Goal: Transaction & Acquisition: Book appointment/travel/reservation

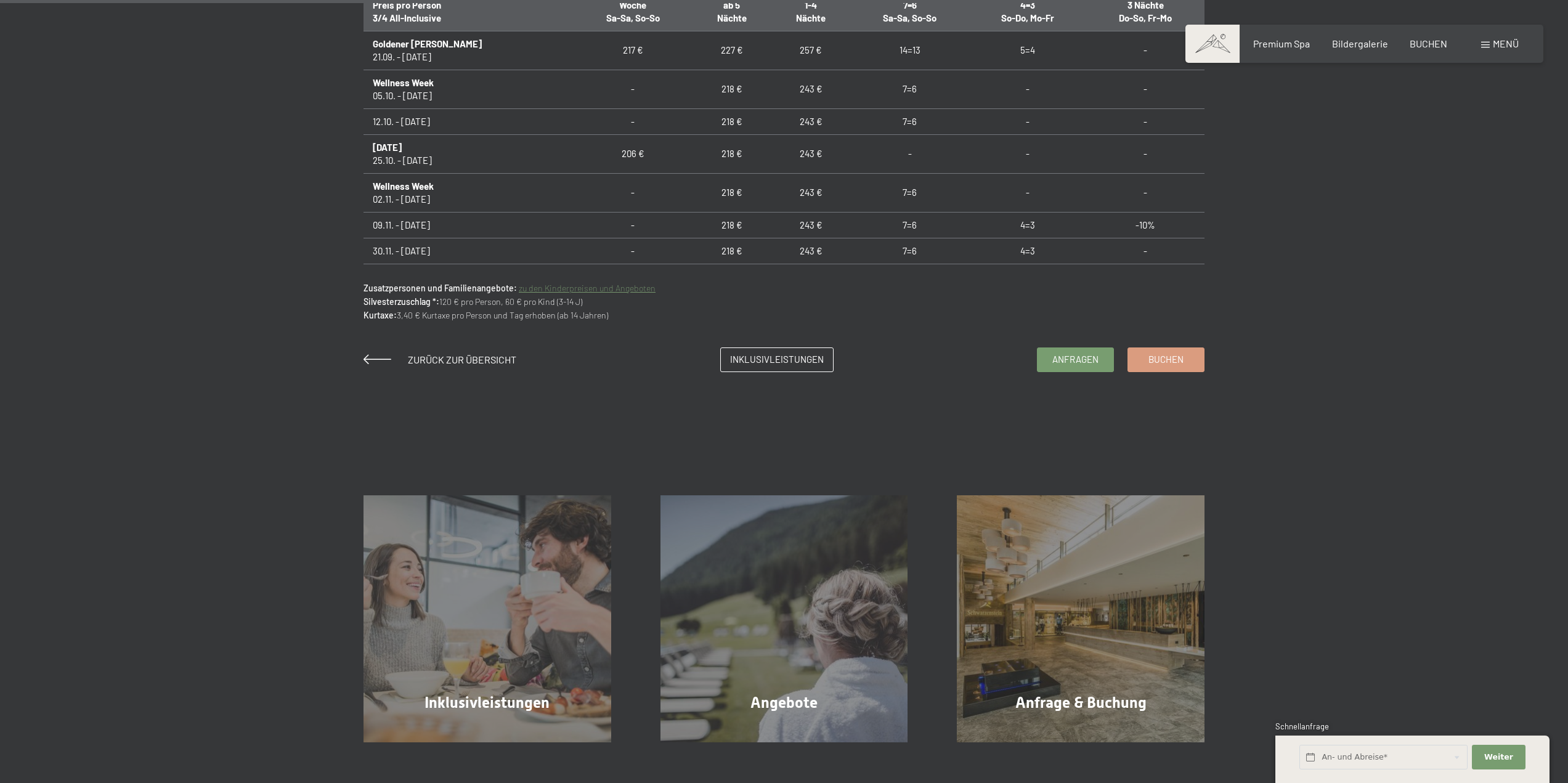
scroll to position [1047, 0]
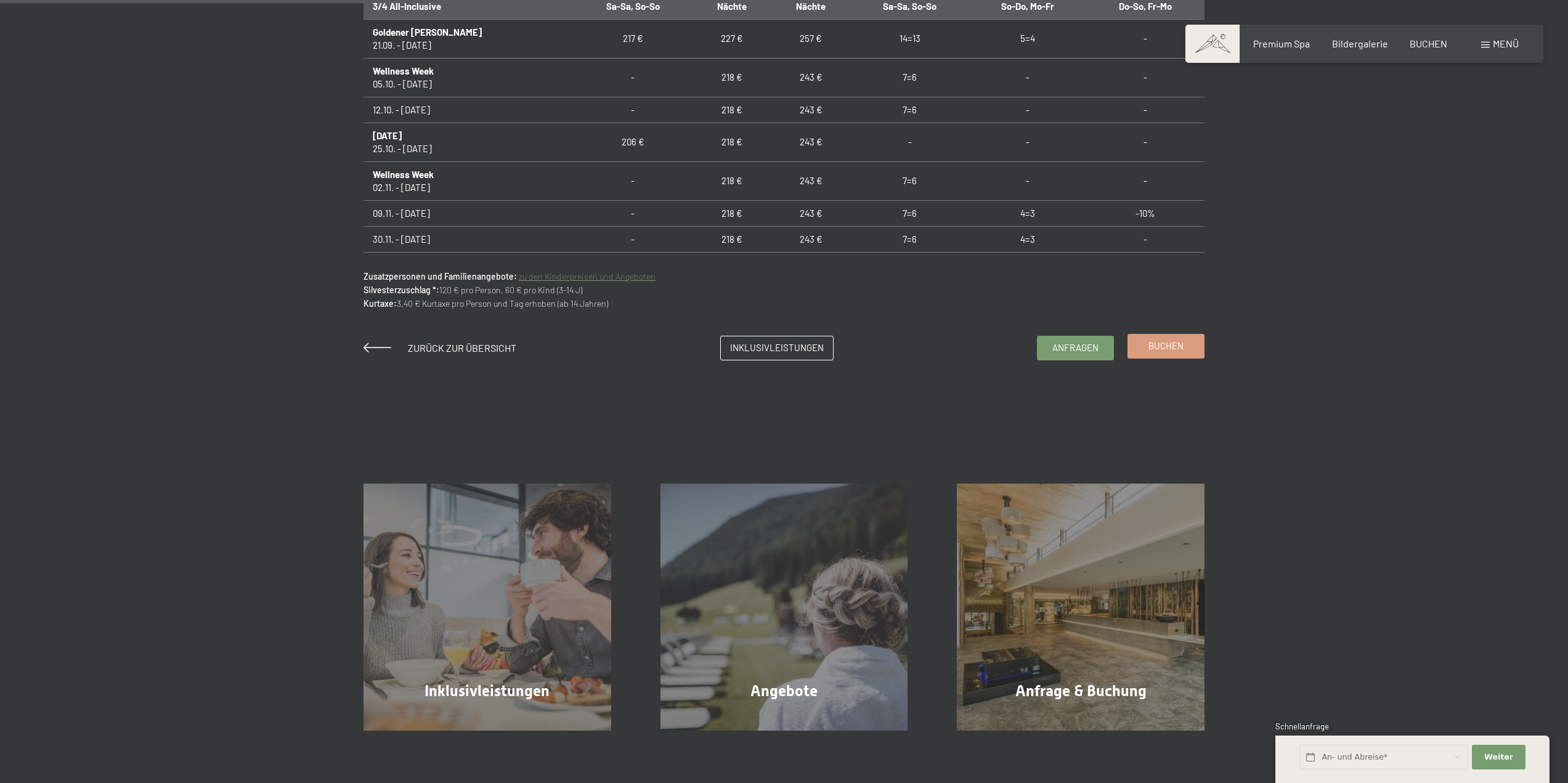
click at [1173, 352] on span "Buchen" at bounding box center [1166, 346] width 35 height 13
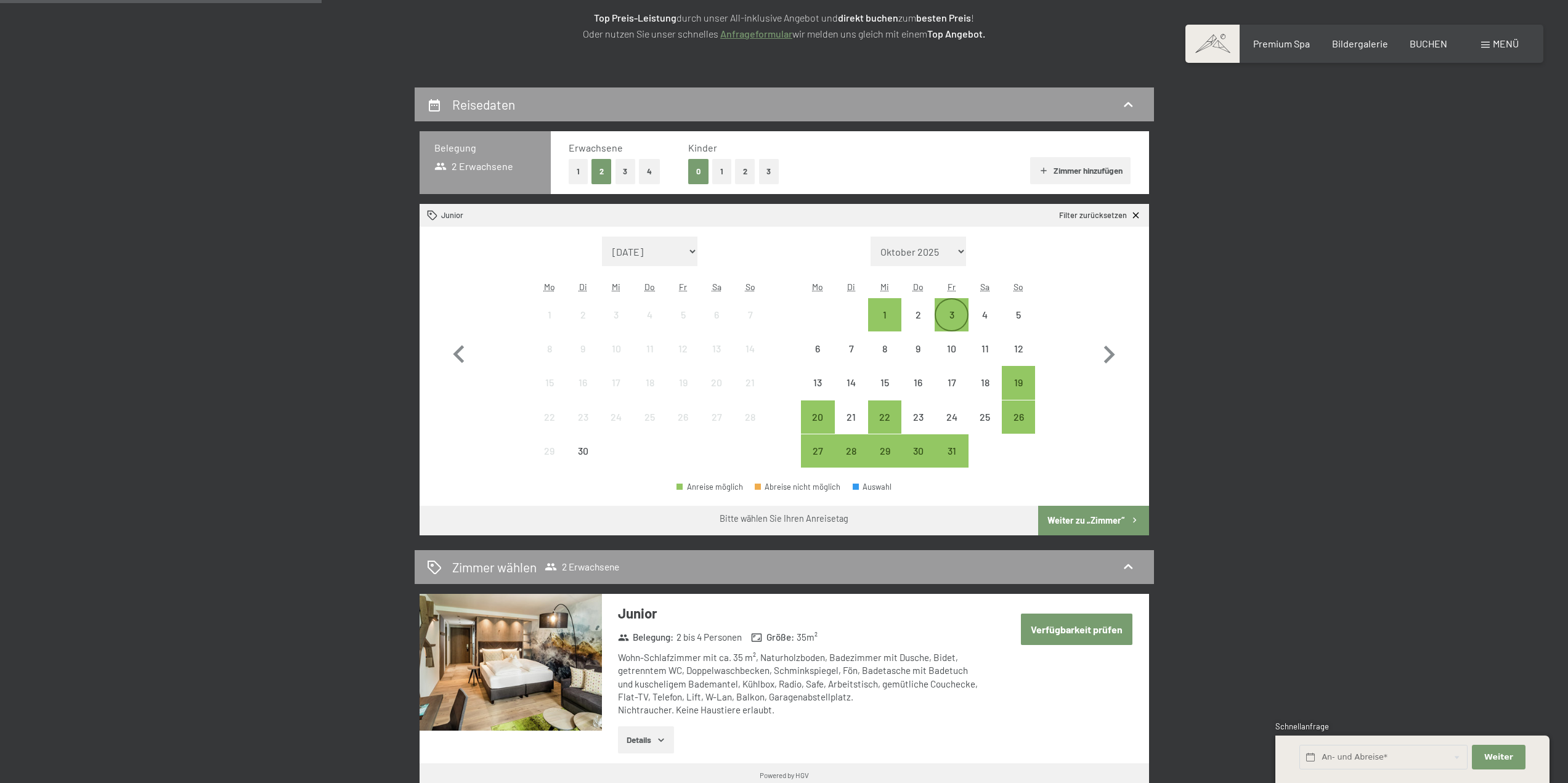
click at [947, 315] on div "3" at bounding box center [951, 325] width 31 height 31
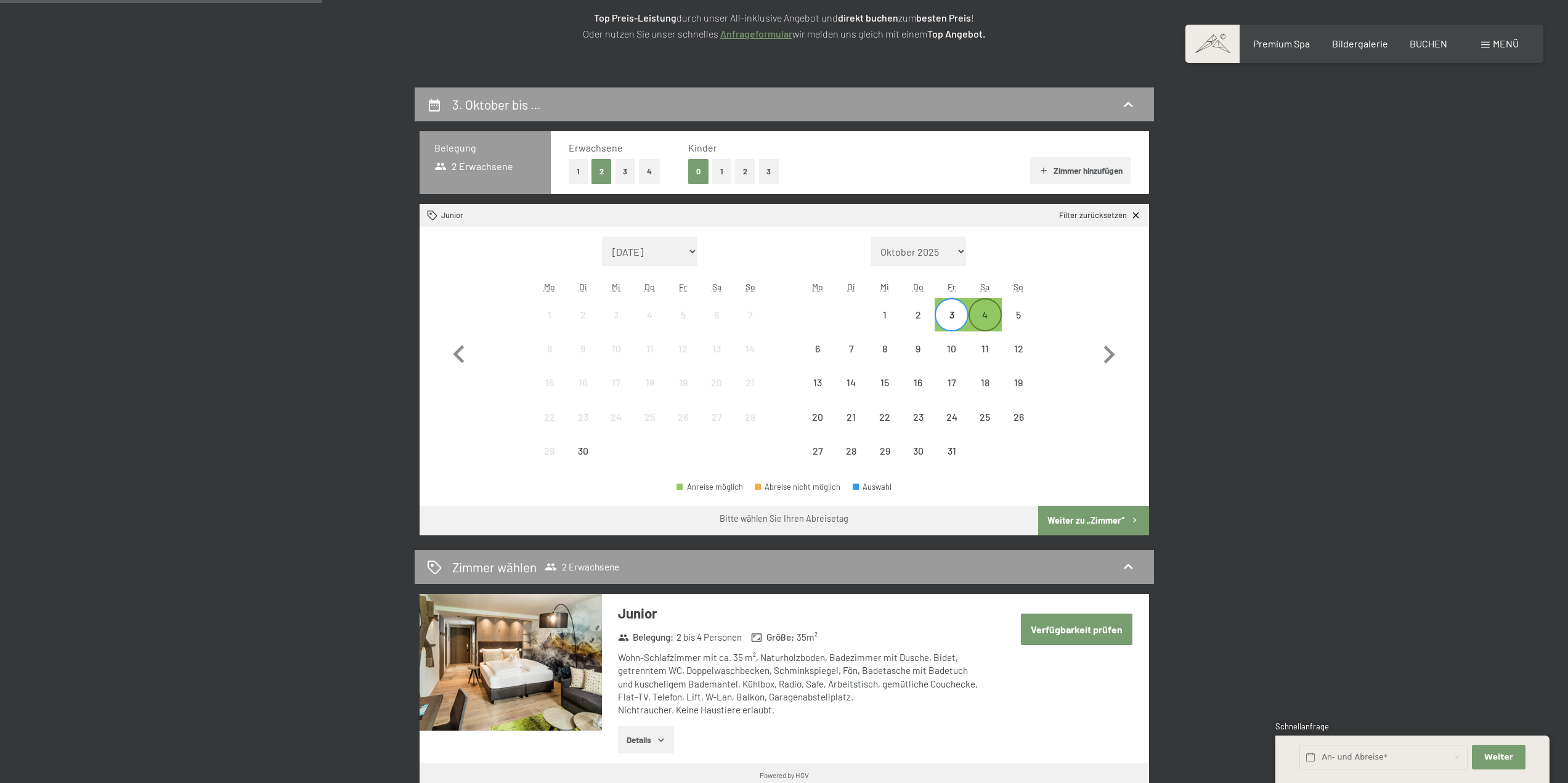
click at [993, 320] on div "4" at bounding box center [985, 325] width 31 height 31
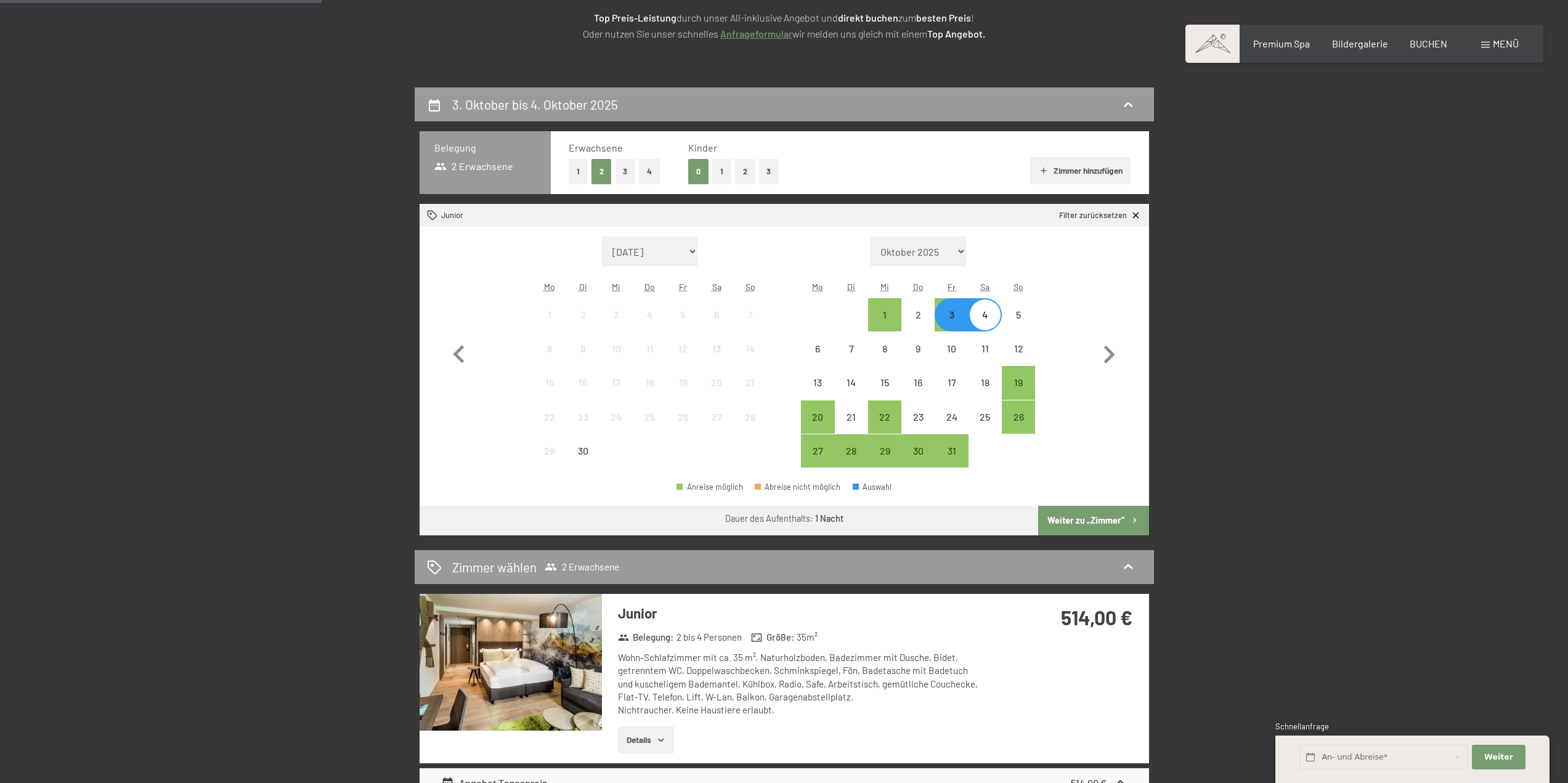
click at [961, 322] on div "3" at bounding box center [951, 325] width 31 height 31
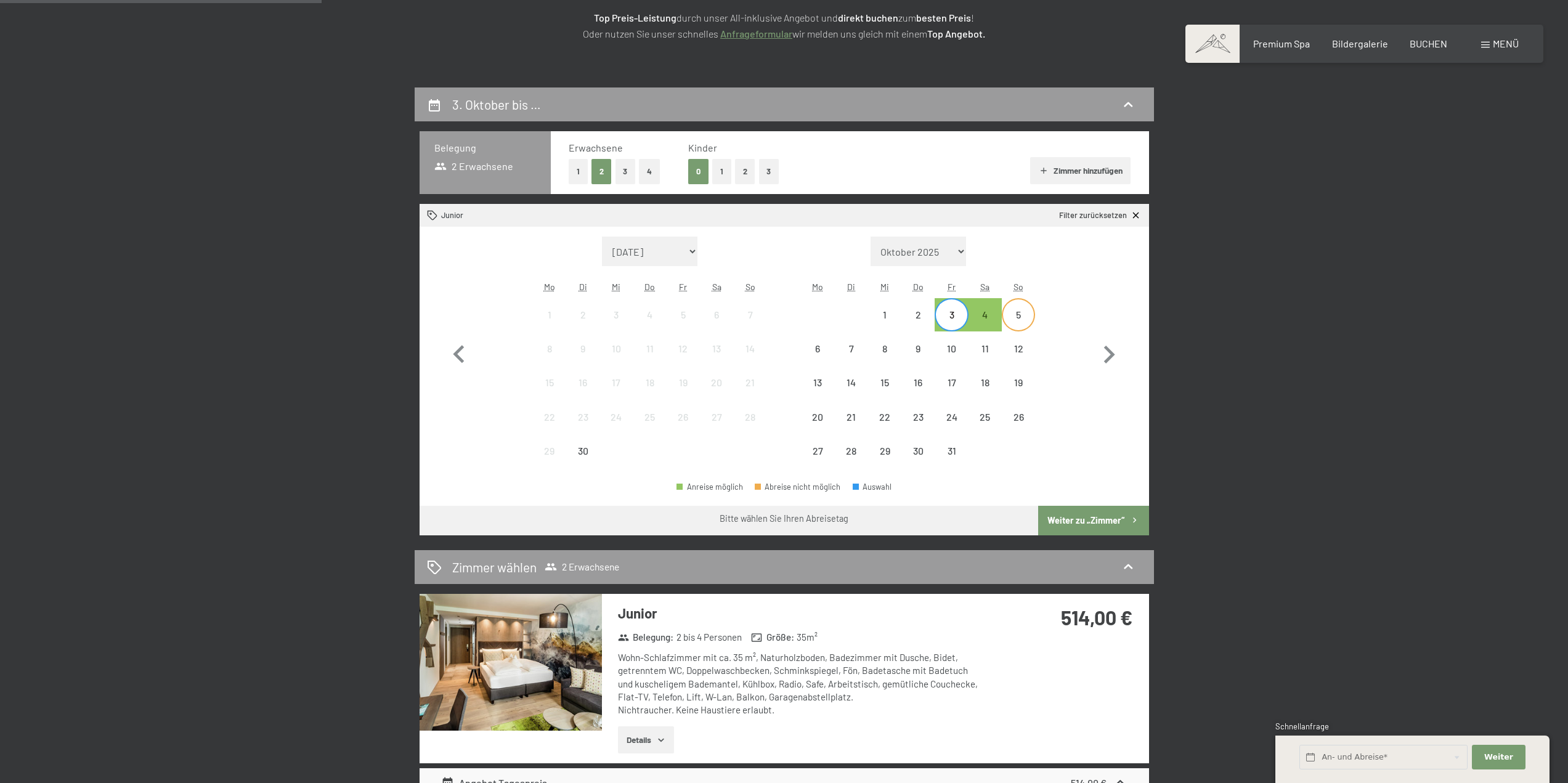
click at [1003, 319] on div "5" at bounding box center [1019, 325] width 31 height 31
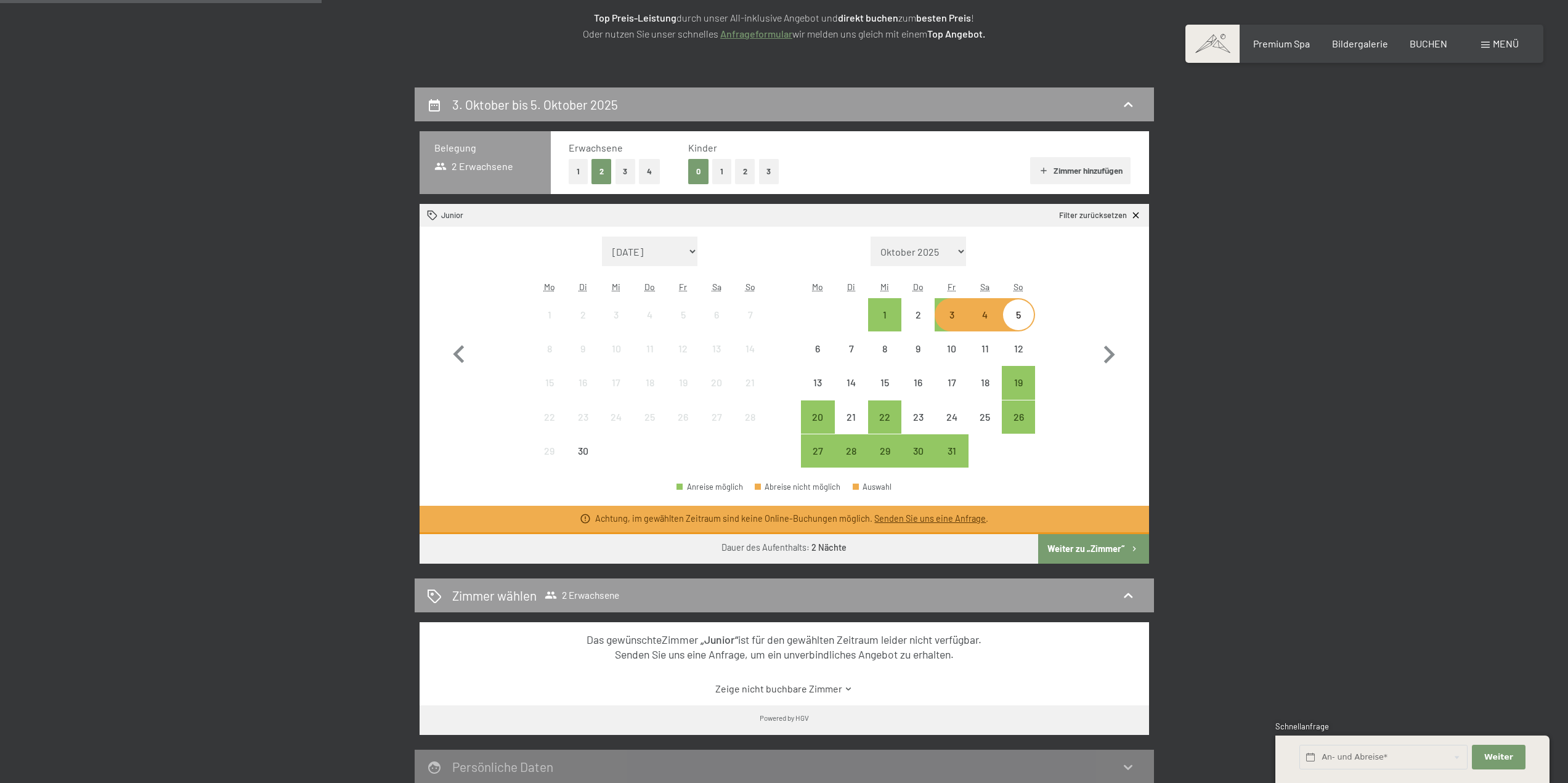
click at [956, 318] on div "3" at bounding box center [951, 325] width 31 height 31
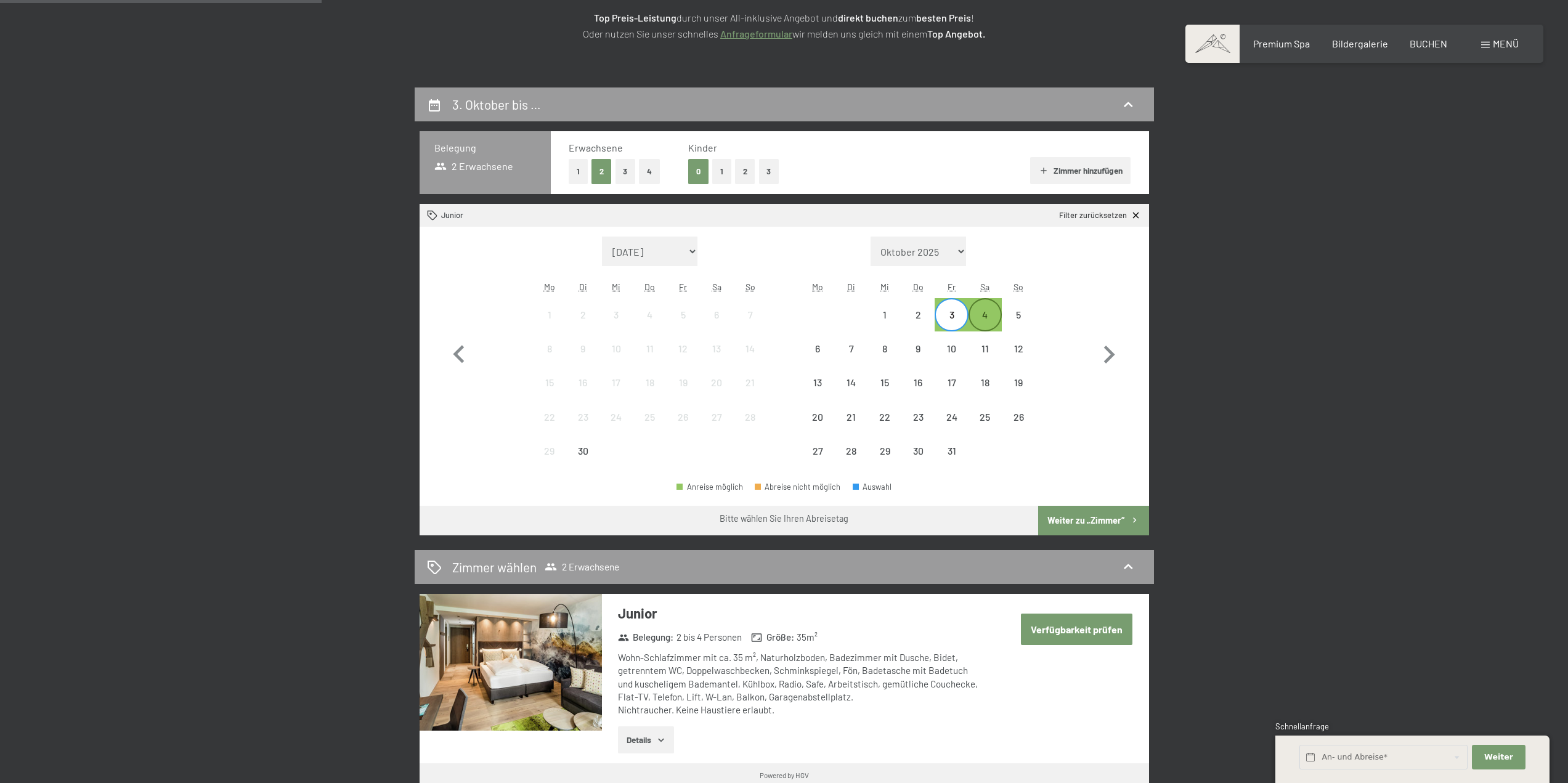
click at [974, 319] on div "4" at bounding box center [985, 325] width 31 height 31
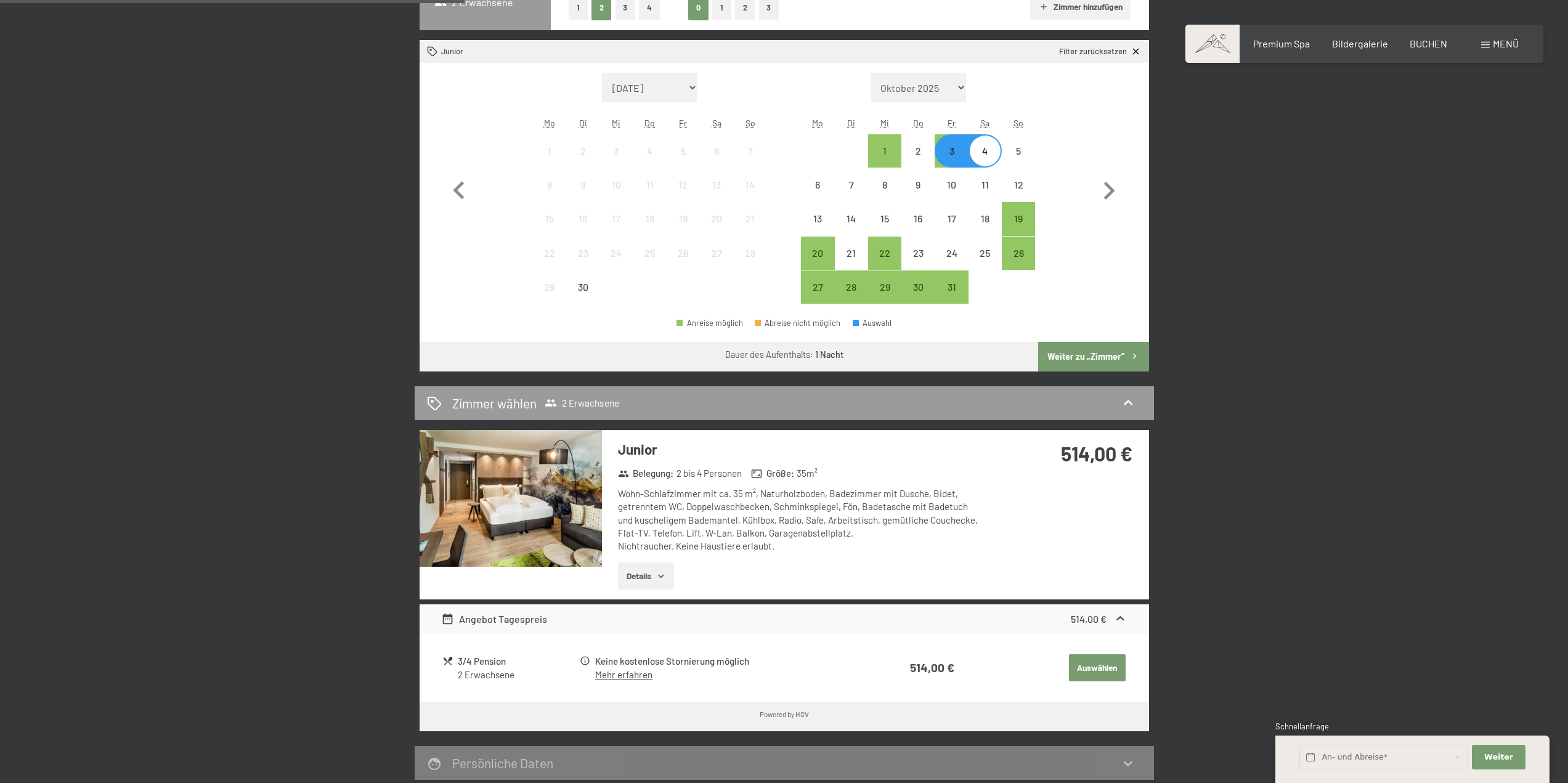
scroll to position [392, 0]
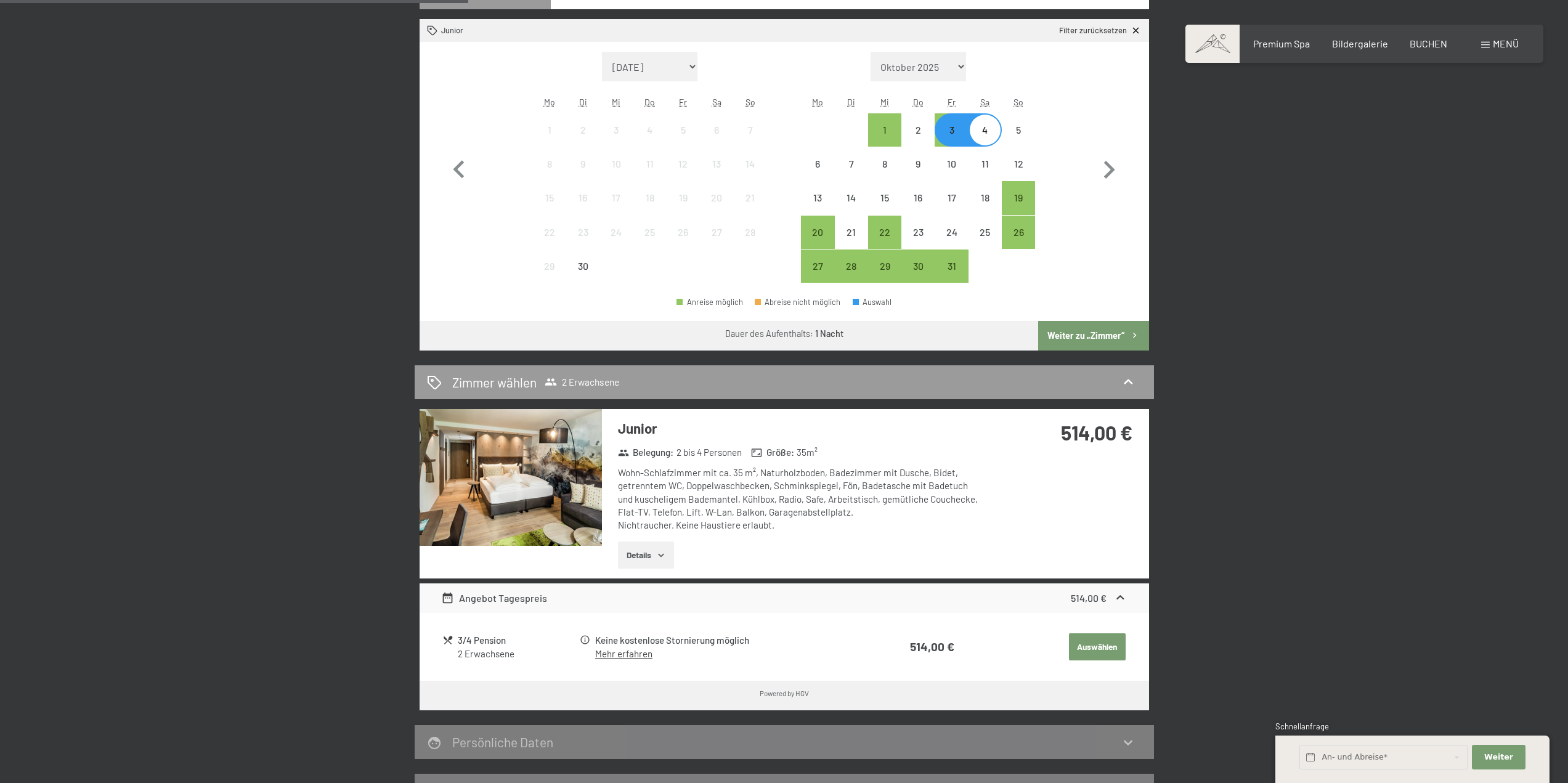
click at [633, 656] on link "Mehr erfahren" at bounding box center [624, 654] width 57 height 11
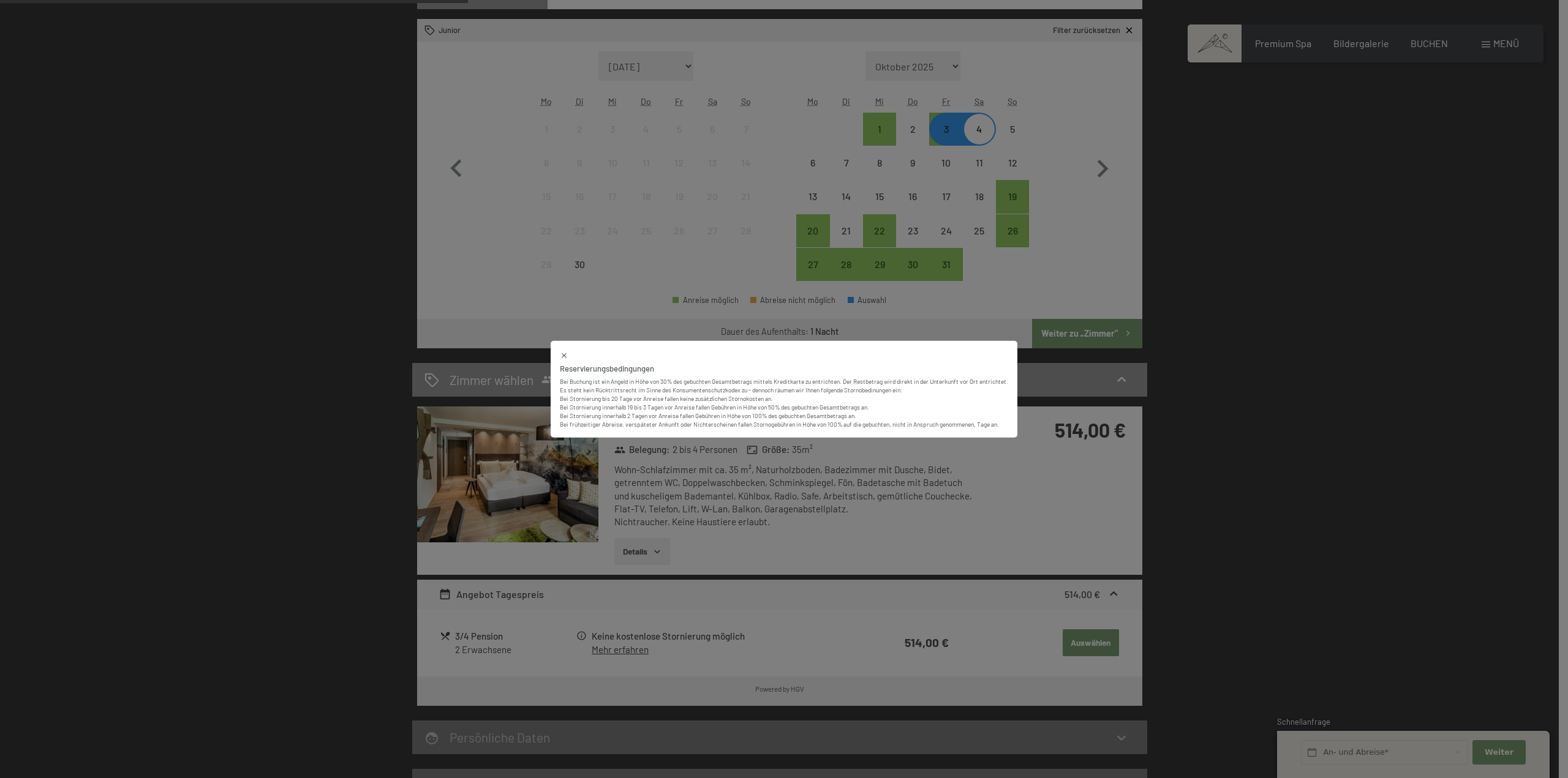
click at [724, 526] on div "Reservierungsbedingungen Bei Buchung ist ein Angeld in Höhe von 30% des gebucht…" at bounding box center [784, 389] width 1568 height 778
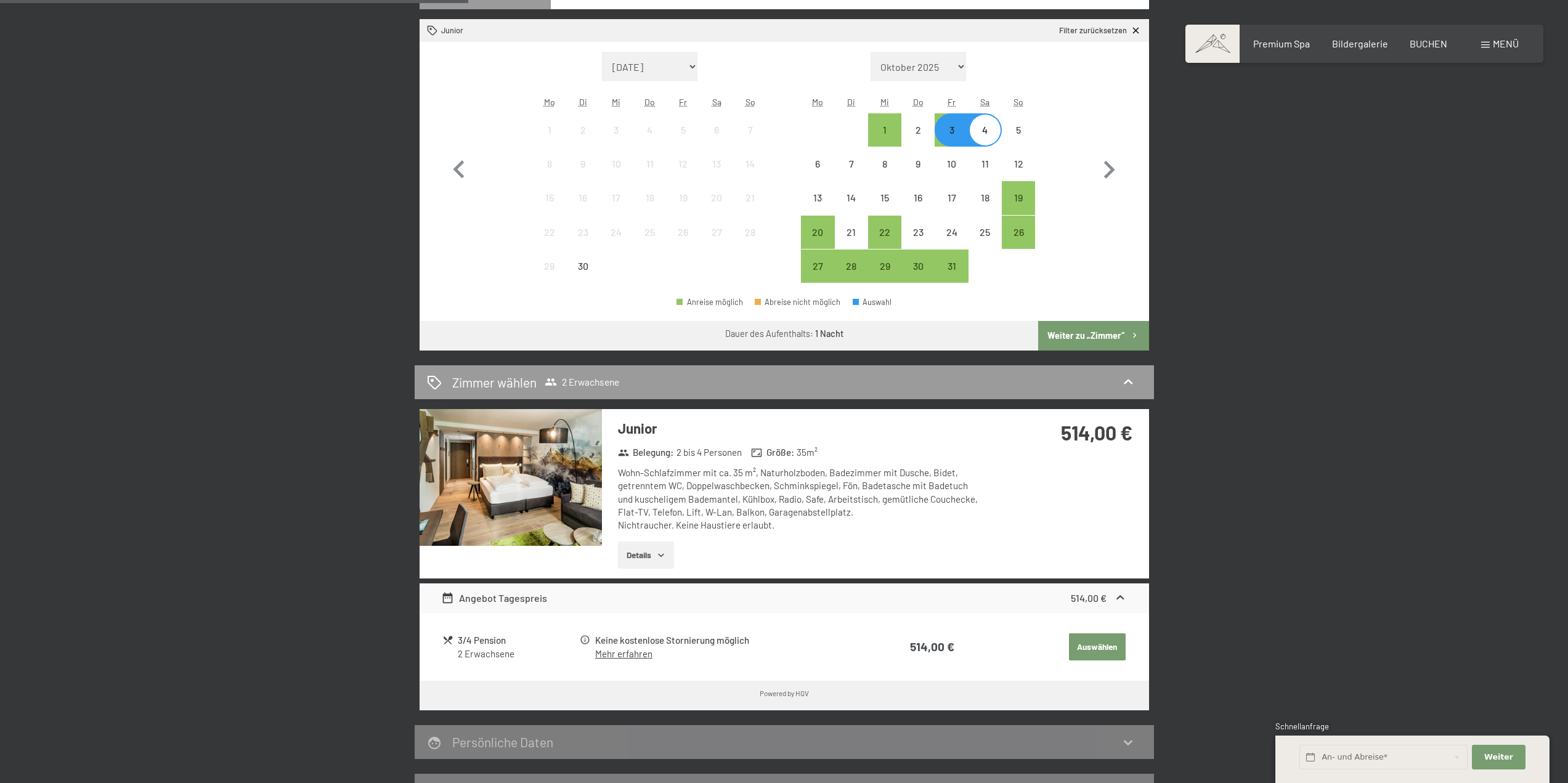
click at [646, 545] on button "Details" at bounding box center [646, 555] width 56 height 27
